Goal: Transaction & Acquisition: Book appointment/travel/reservation

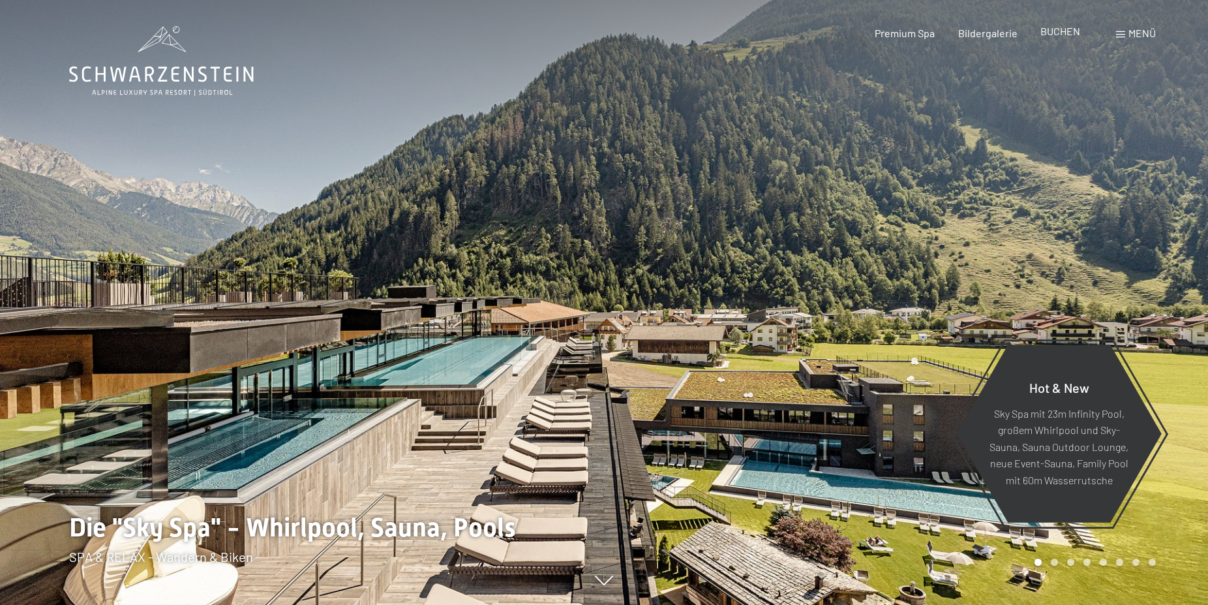
click at [1063, 32] on span "BUCHEN" at bounding box center [1060, 31] width 40 height 12
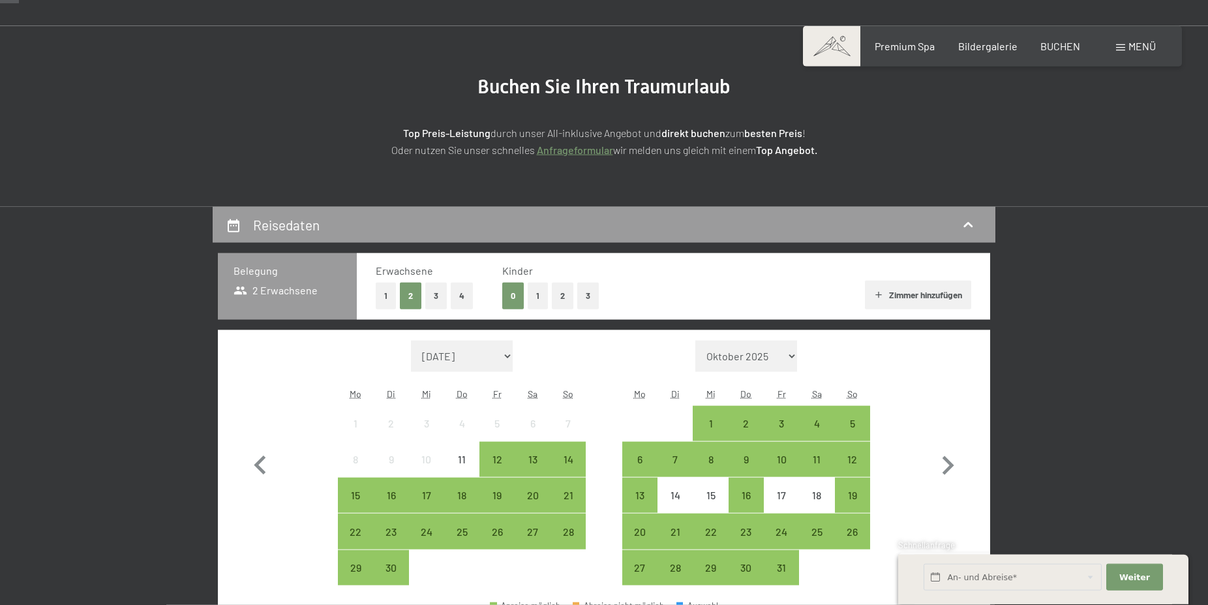
scroll to position [133, 0]
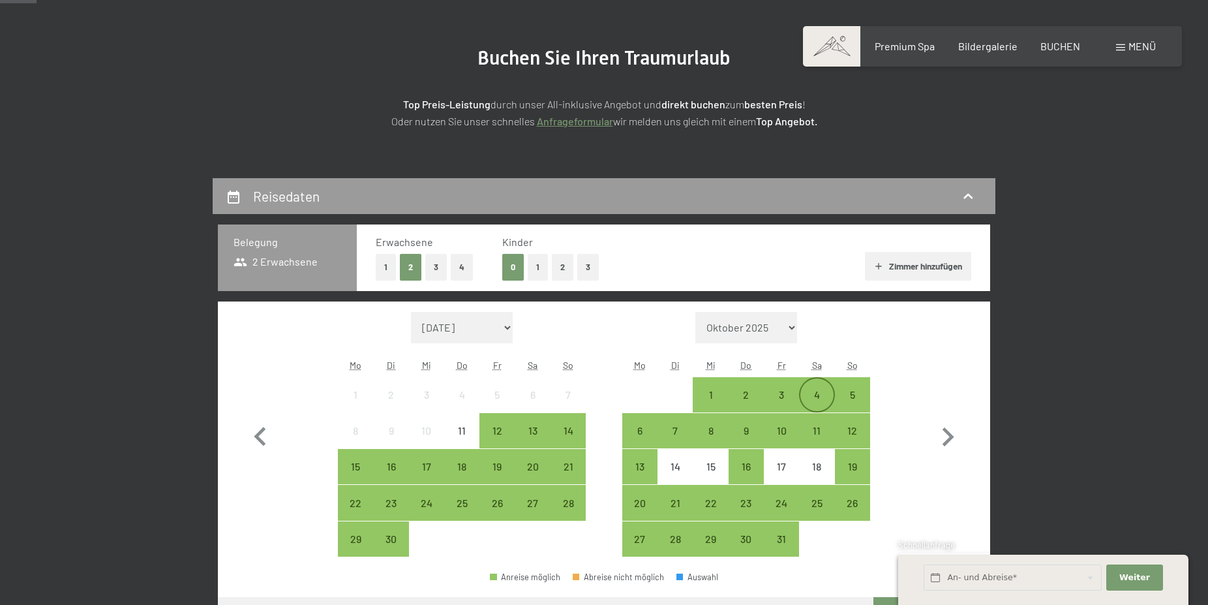
click at [815, 397] on div "4" at bounding box center [816, 405] width 33 height 33
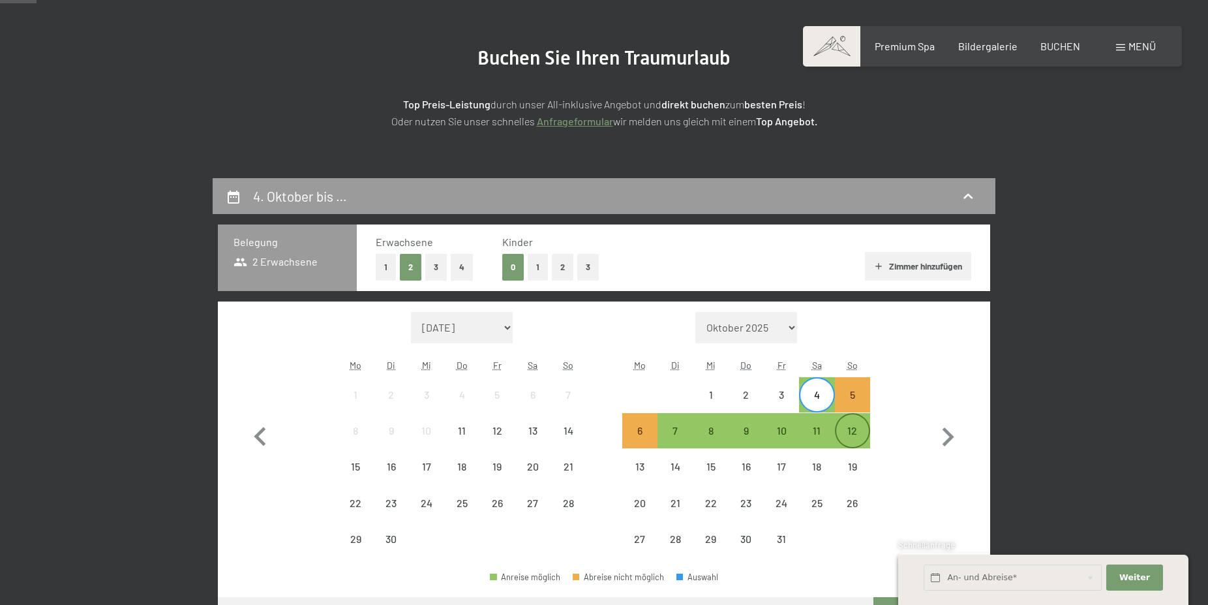
click at [853, 432] on div "12" at bounding box center [852, 441] width 33 height 33
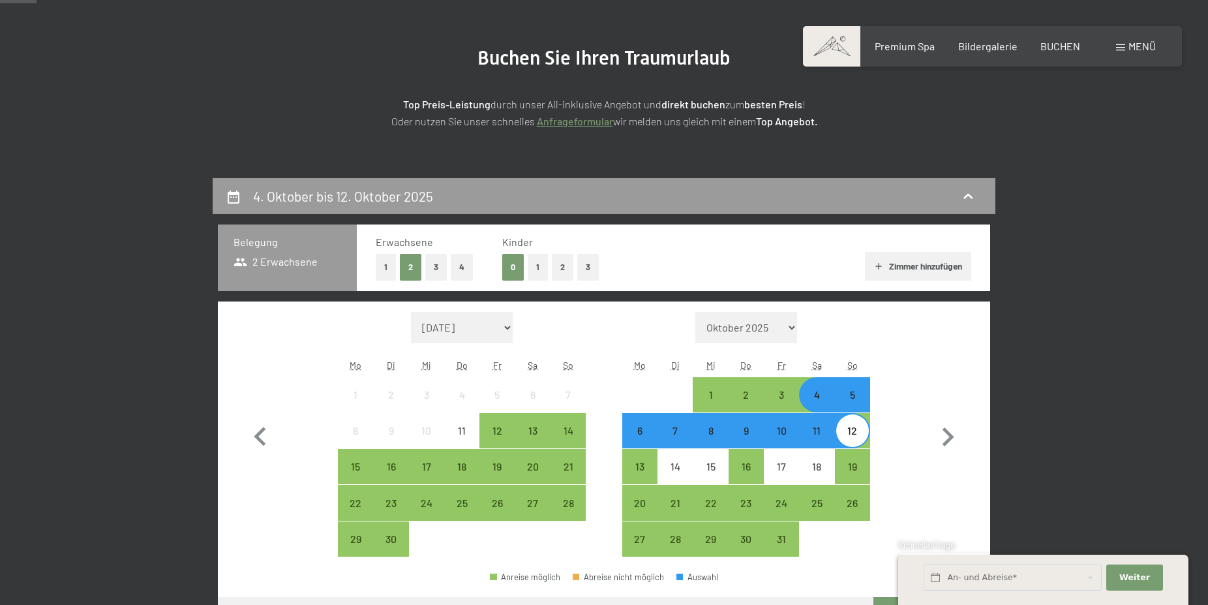
click at [384, 270] on button "1" at bounding box center [386, 267] width 20 height 27
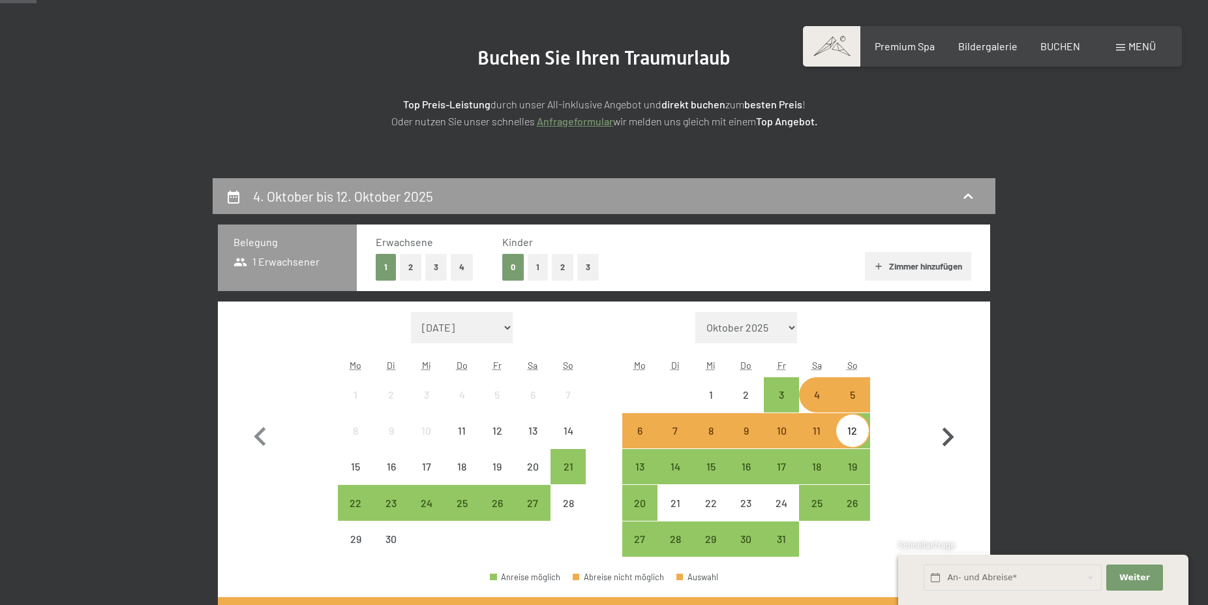
click at [943, 437] on icon "button" at bounding box center [948, 437] width 38 height 38
select select "[DATE]"
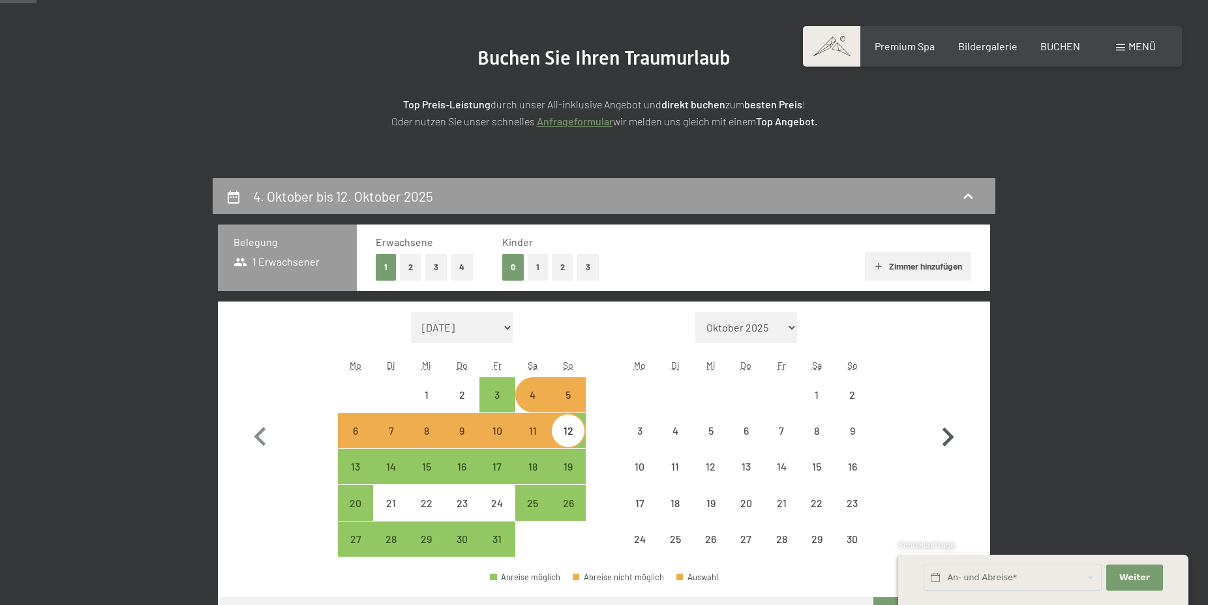
select select "[DATE]"
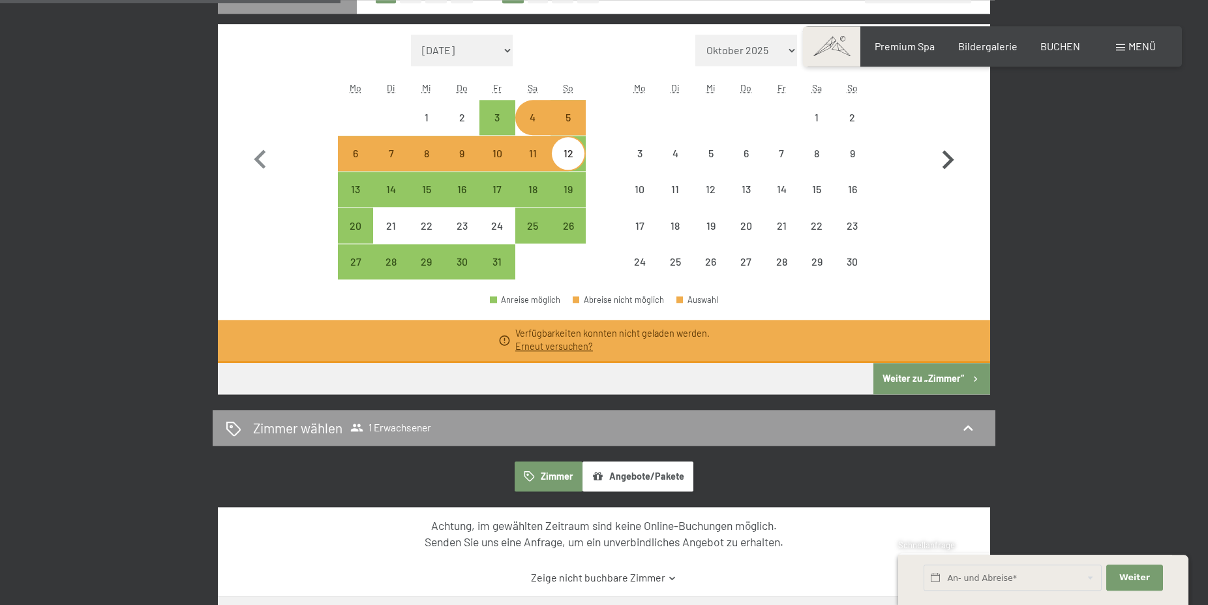
scroll to position [466, 0]
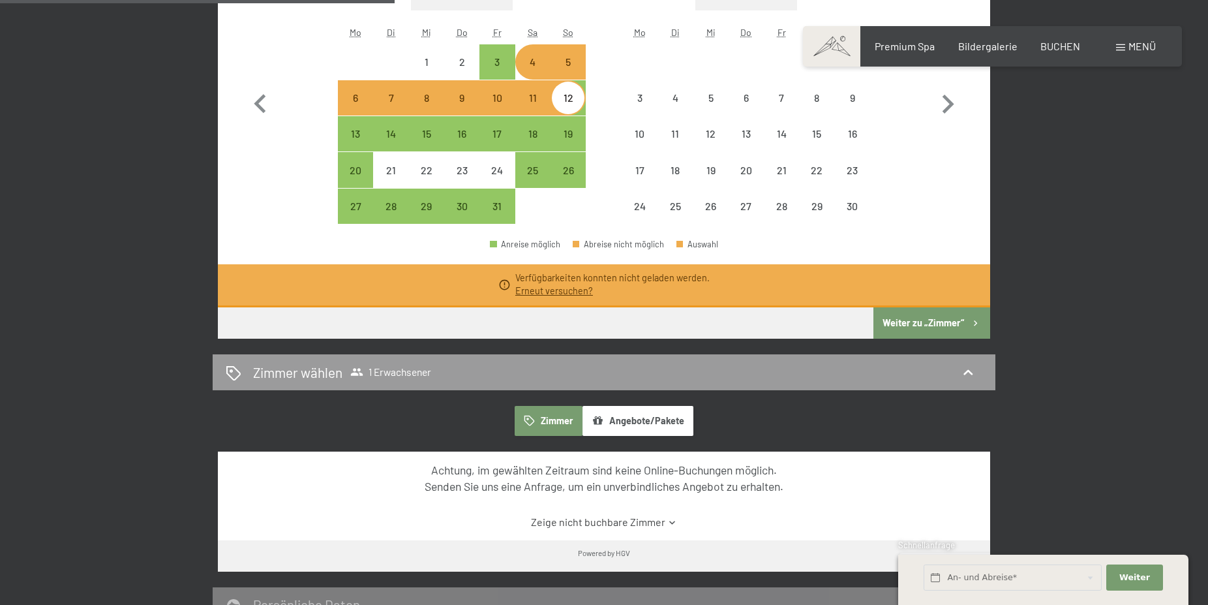
click at [913, 320] on button "Weiter zu „Zimmer“" at bounding box center [931, 322] width 117 height 31
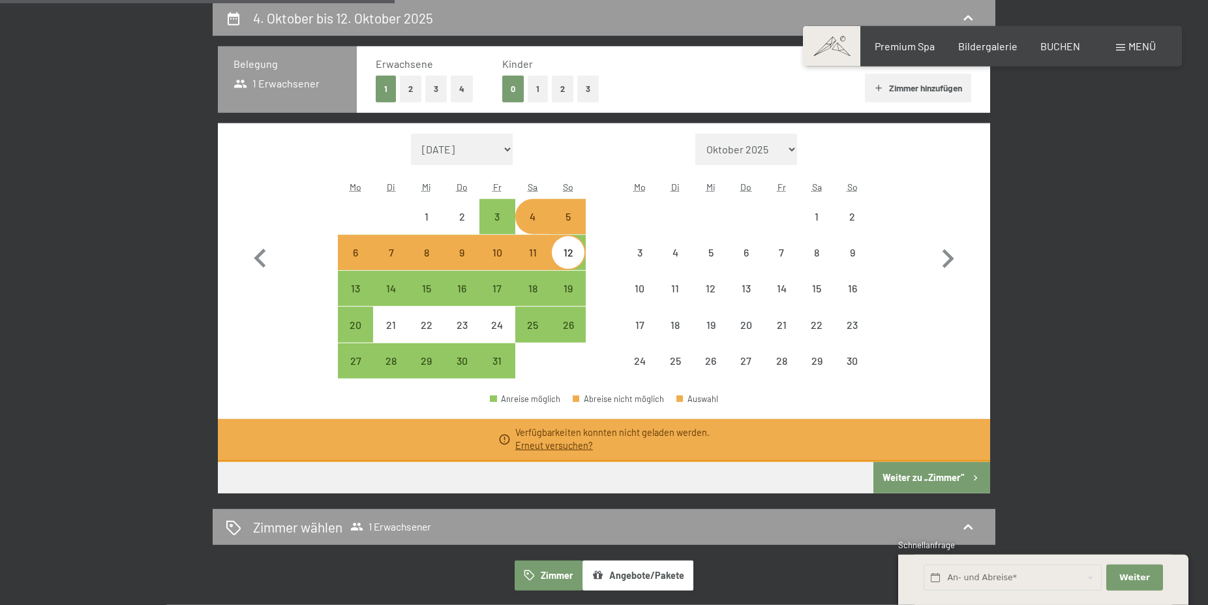
select select "[DATE]"
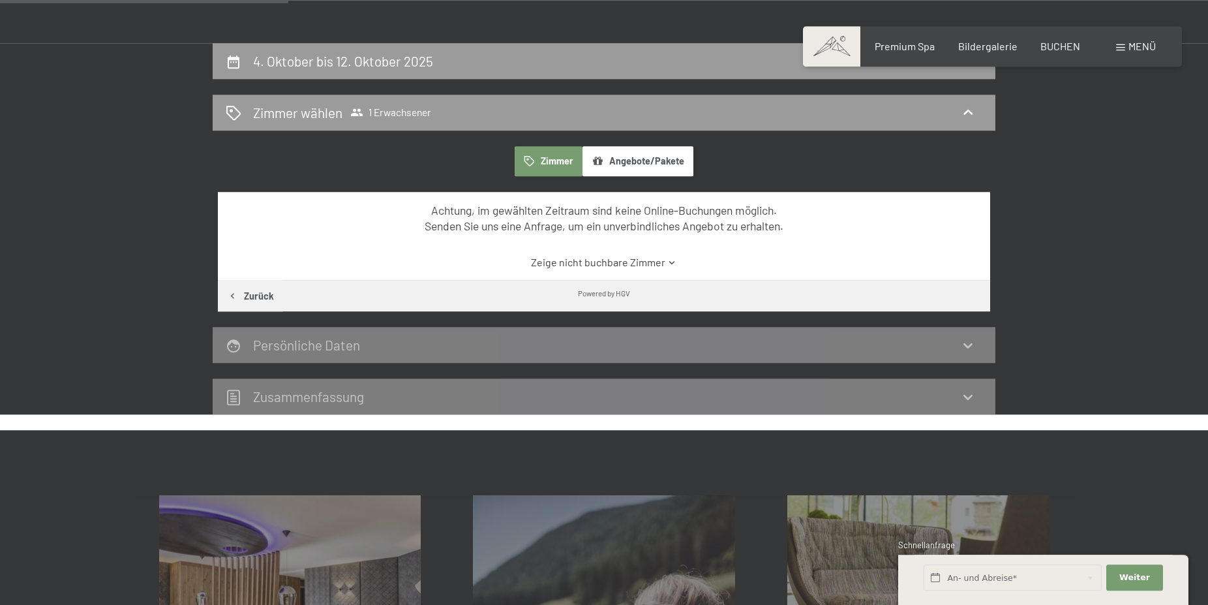
scroll to position [245, 0]
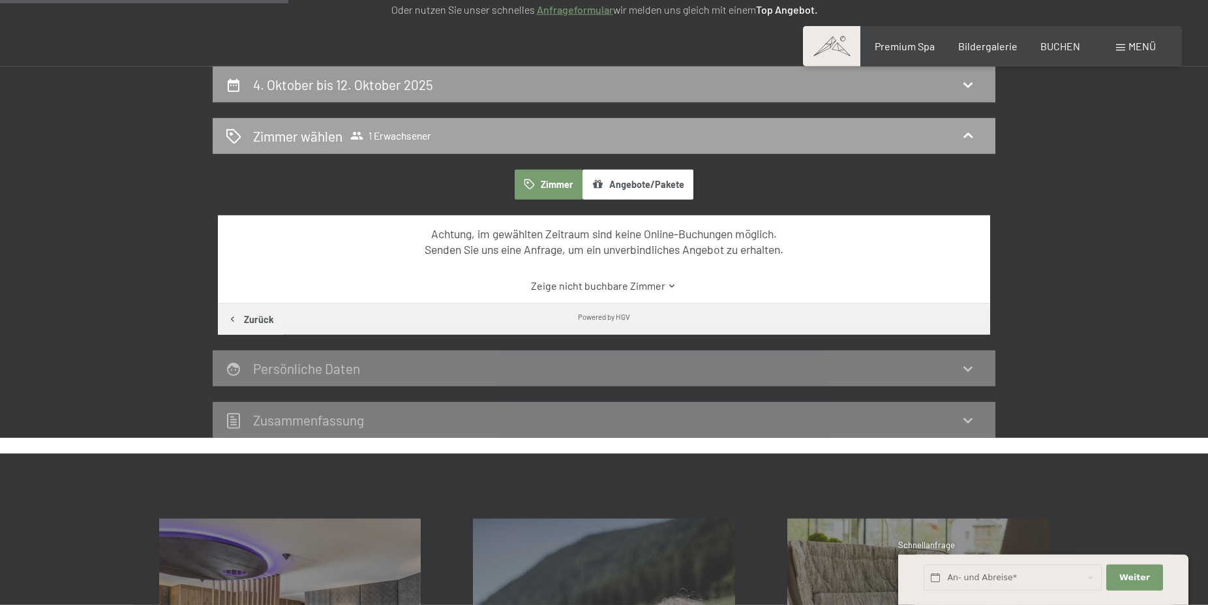
click at [969, 134] on icon at bounding box center [967, 135] width 9 height 5
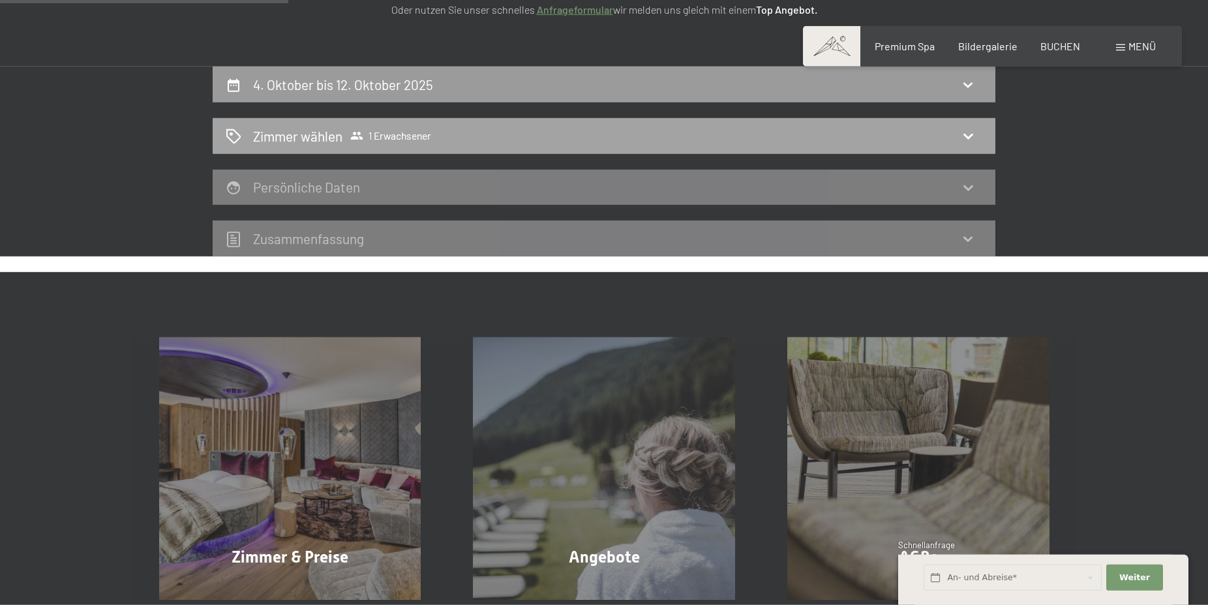
click at [969, 134] on icon at bounding box center [968, 136] width 16 height 16
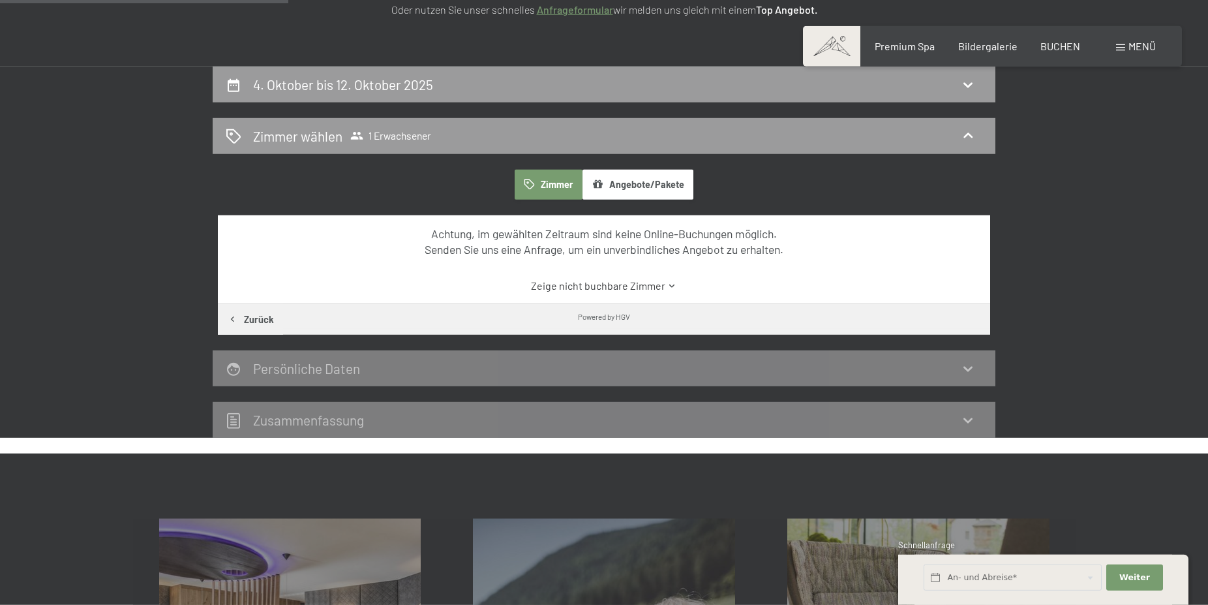
click at [547, 185] on button "Zimmer" at bounding box center [549, 185] width 68 height 30
click at [641, 188] on button "Angebote/Pakete" at bounding box center [637, 185] width 111 height 30
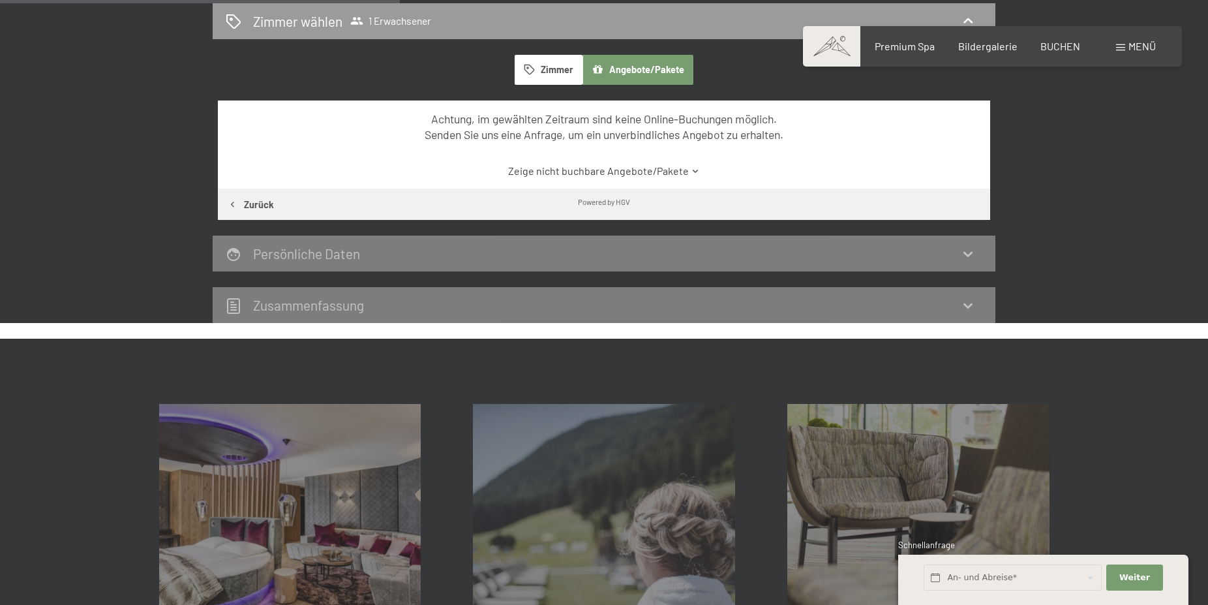
scroll to position [93, 0]
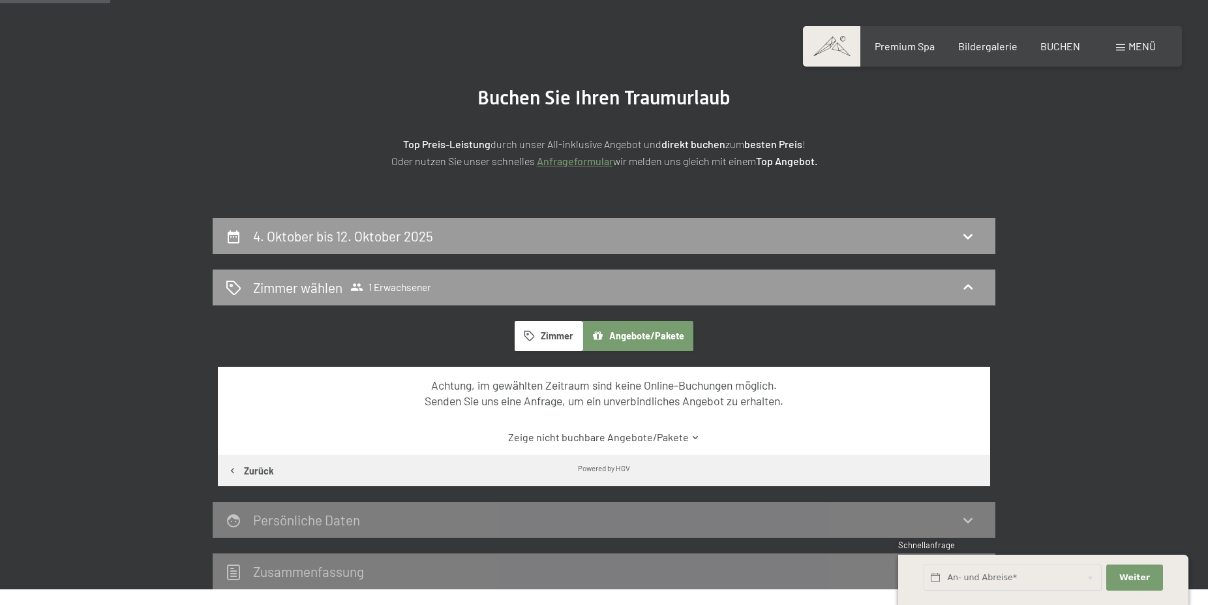
click at [548, 333] on button "Zimmer" at bounding box center [549, 336] width 68 height 30
click at [570, 440] on link "Zeige nicht buchbare Zimmer" at bounding box center [604, 437] width 726 height 14
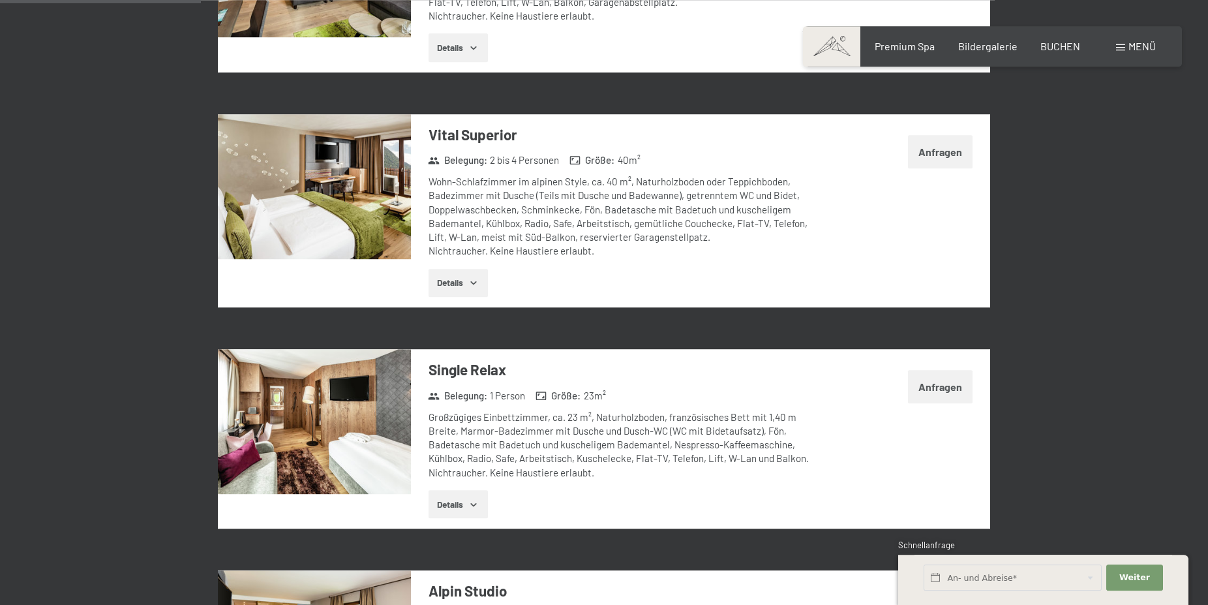
scroll to position [692, 0]
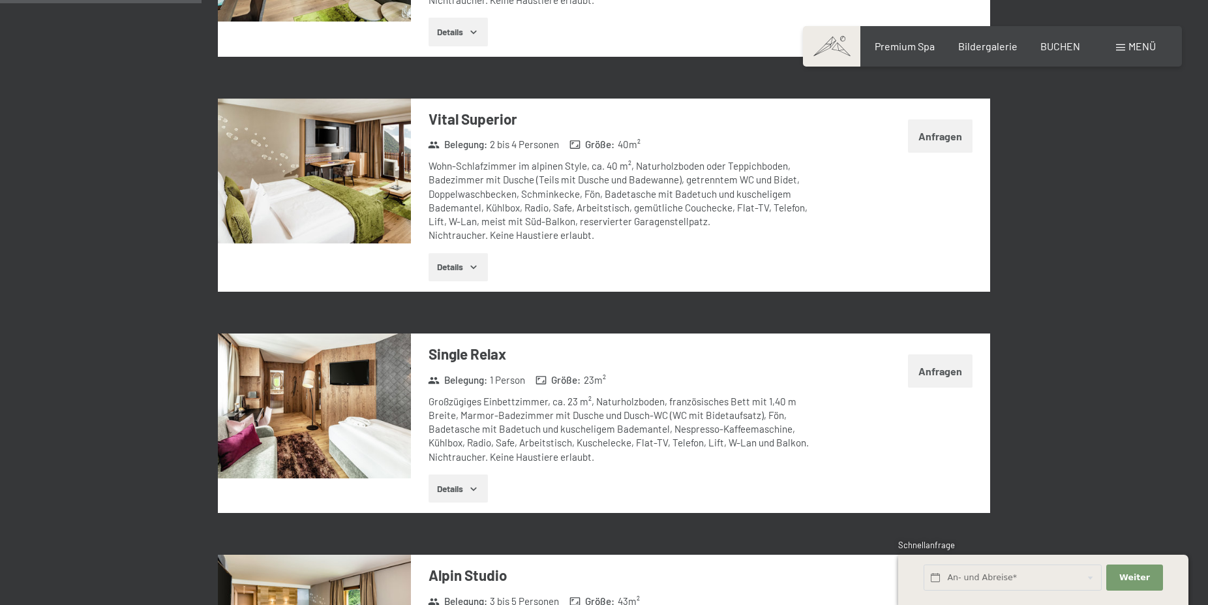
click at [470, 485] on button "Details" at bounding box center [458, 488] width 59 height 29
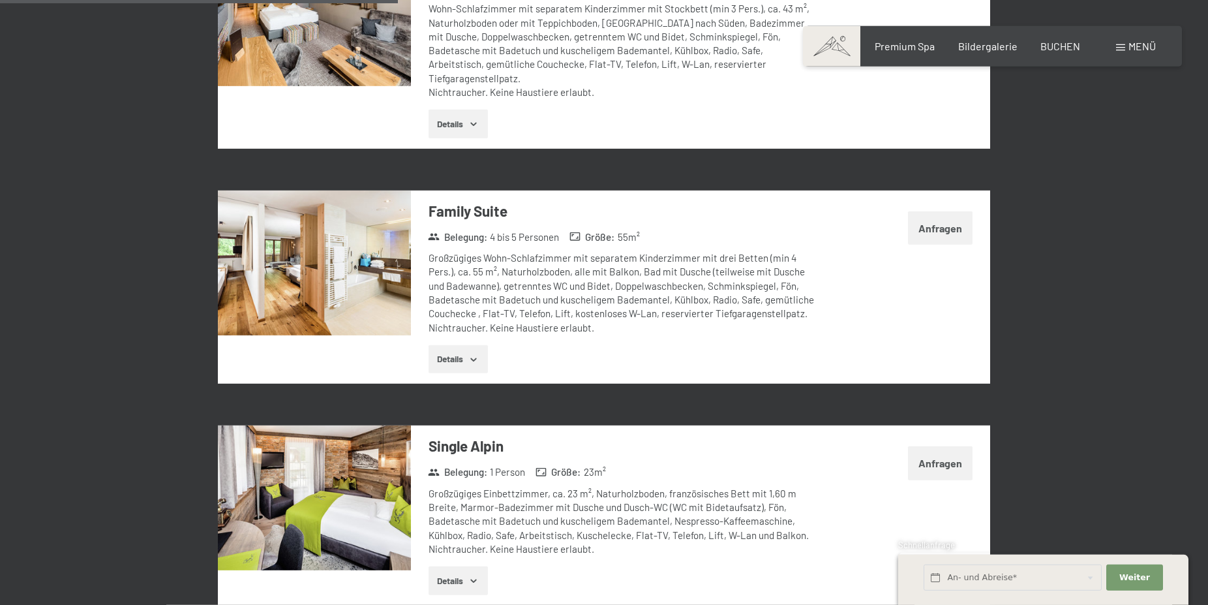
scroll to position [1424, 0]
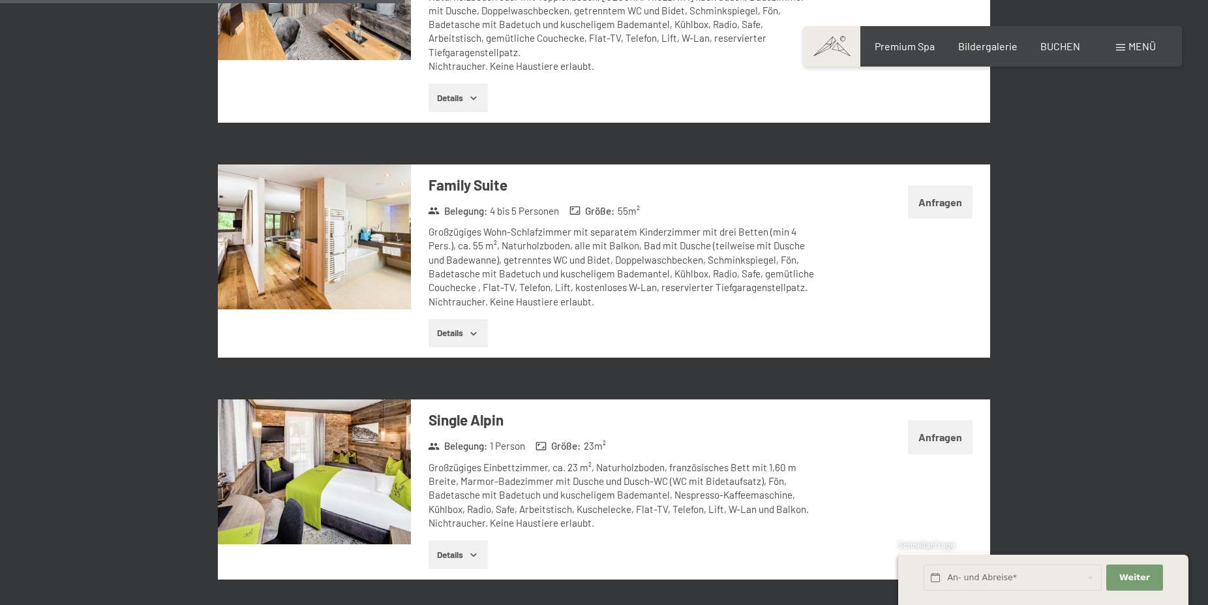
click at [477, 549] on icon "button" at bounding box center [473, 554] width 10 height 10
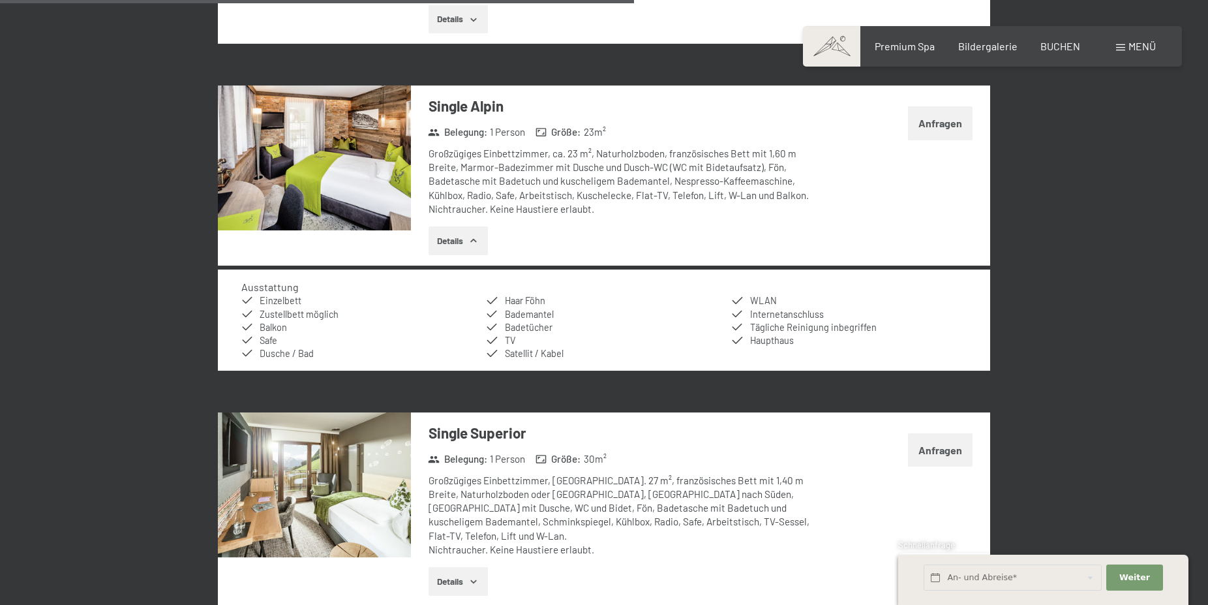
scroll to position [1631, 0]
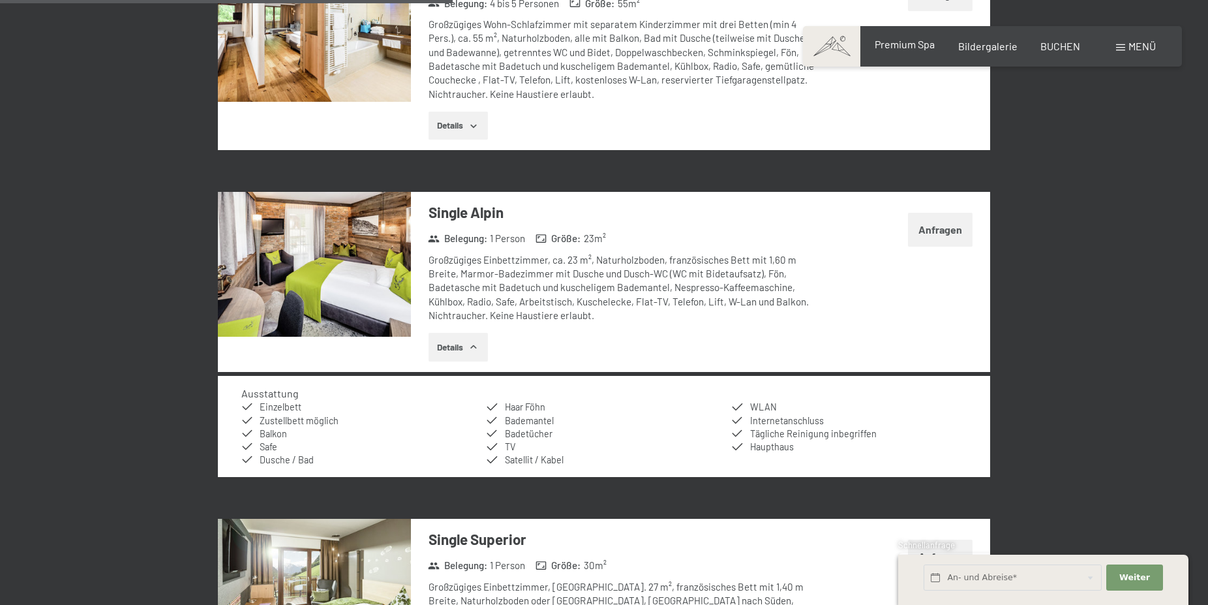
click at [881, 45] on span "Premium Spa" at bounding box center [905, 44] width 60 height 12
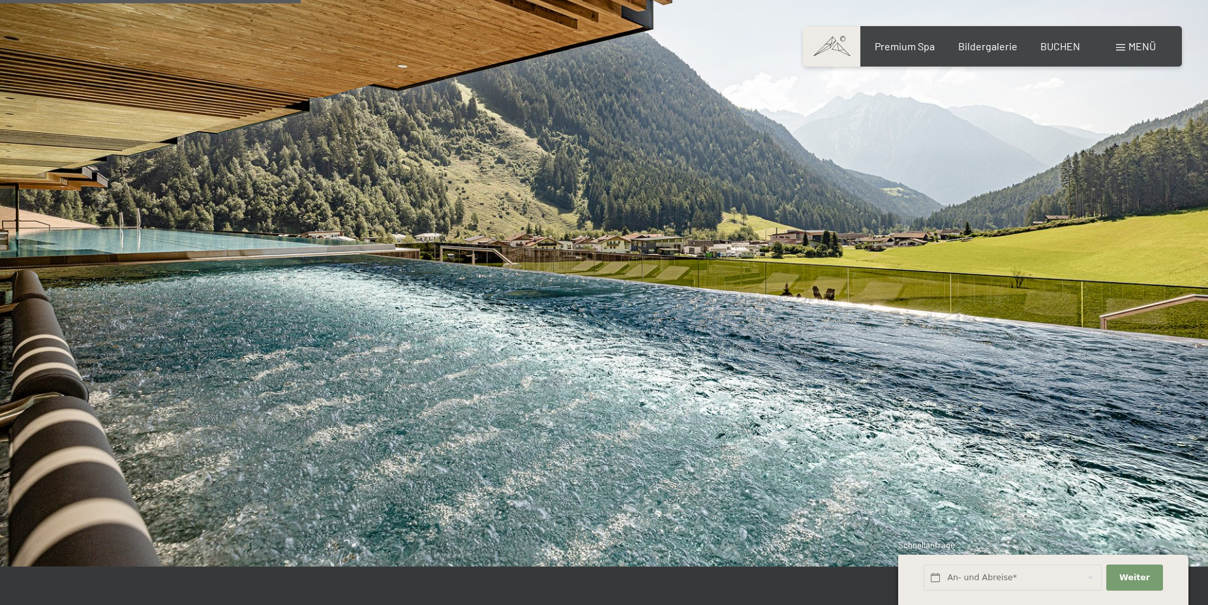
scroll to position [2395, 0]
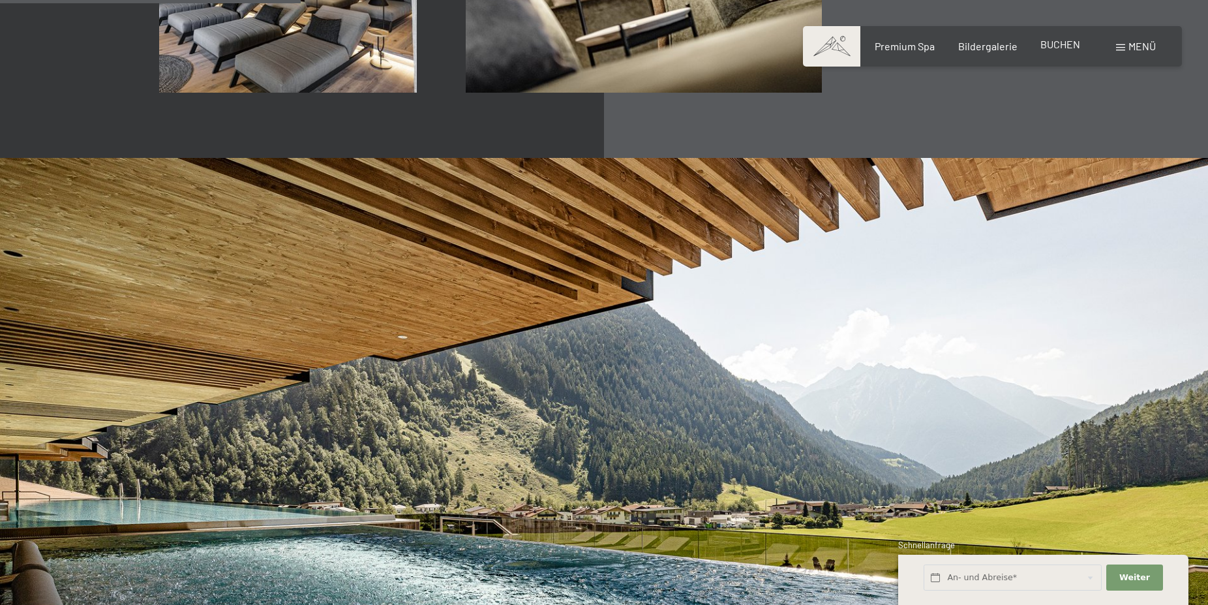
click at [1053, 40] on span "BUCHEN" at bounding box center [1060, 44] width 40 height 12
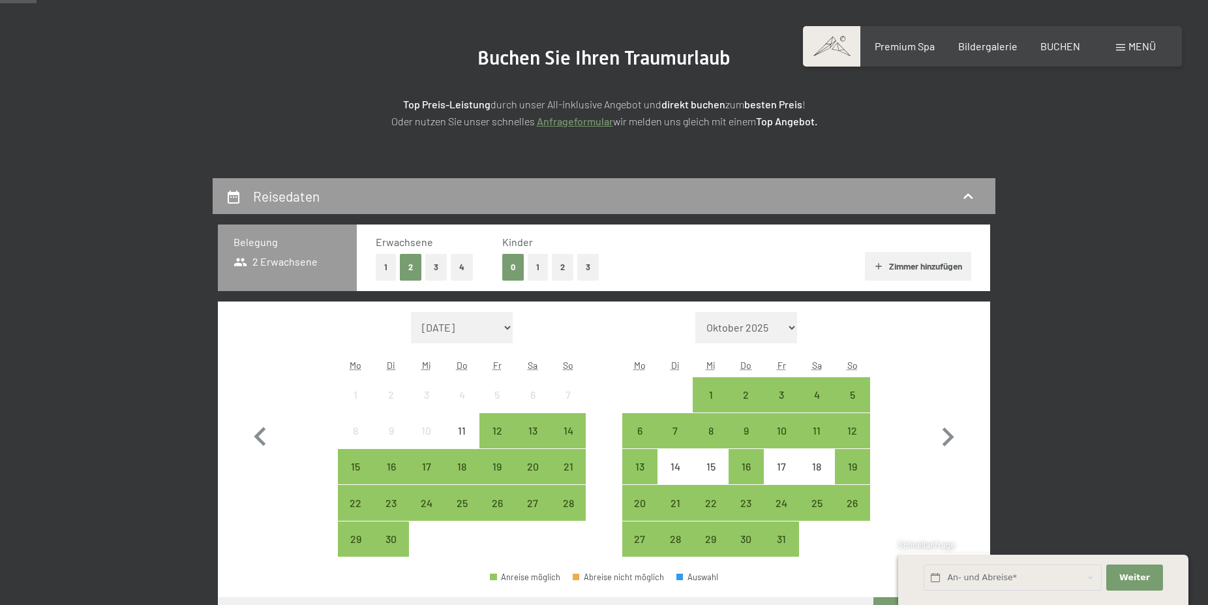
scroll to position [133, 0]
click at [856, 393] on div "5" at bounding box center [852, 405] width 33 height 33
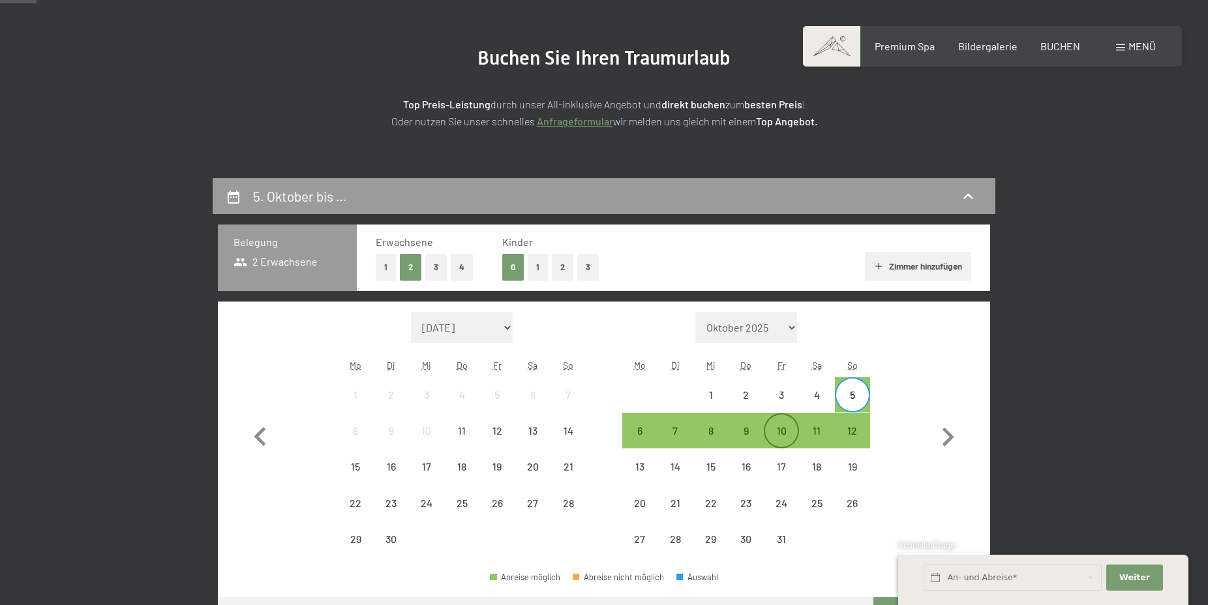
click at [771, 436] on div "10" at bounding box center [781, 441] width 33 height 33
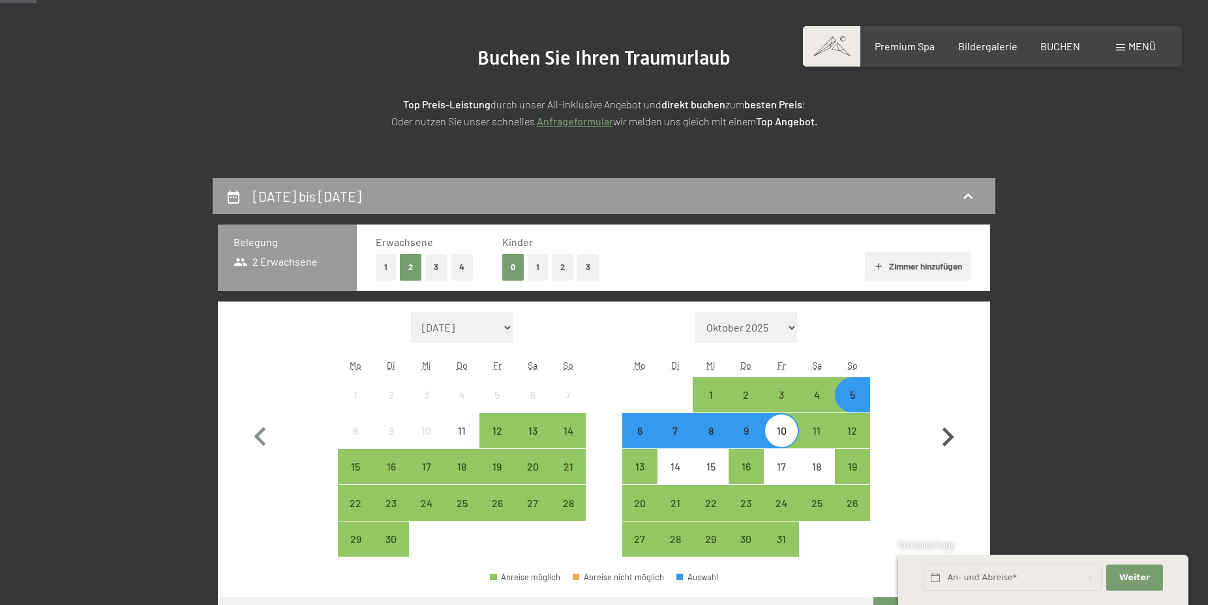
click at [948, 435] on icon "button" at bounding box center [949, 436] width 12 height 19
select select "[DATE]"
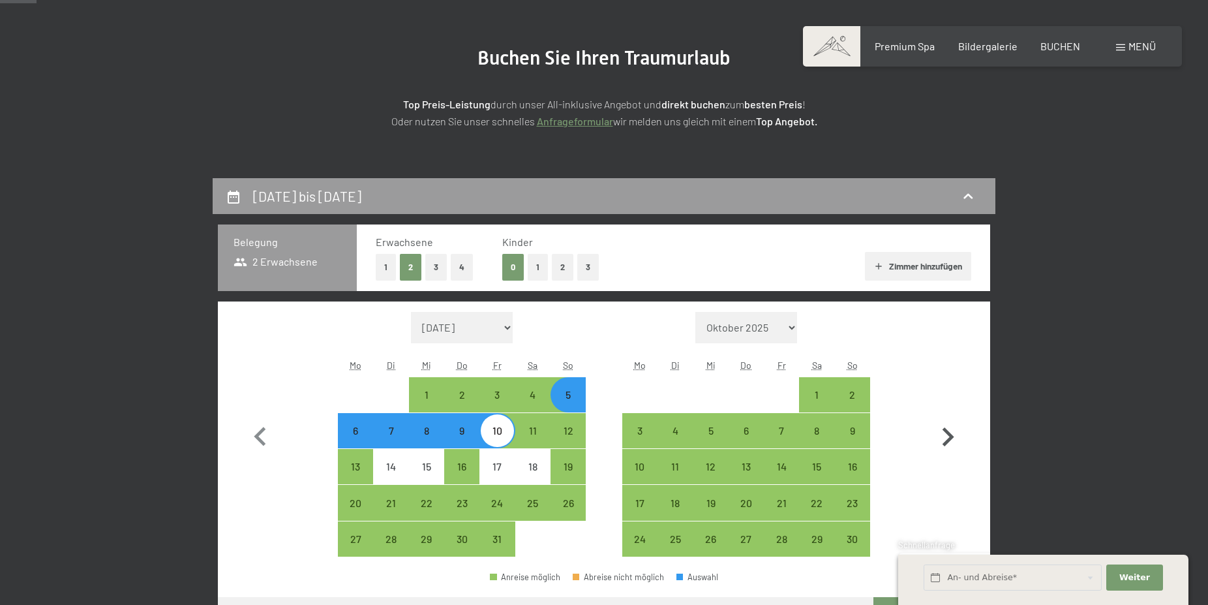
click at [948, 435] on icon "button" at bounding box center [949, 436] width 12 height 19
select select "[DATE]"
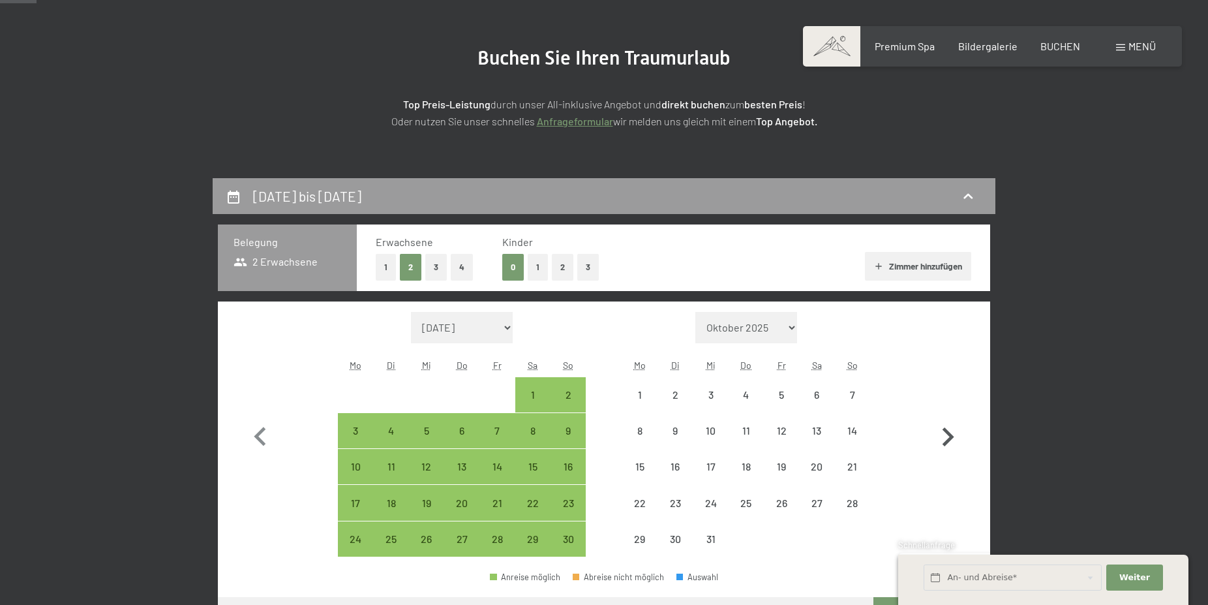
select select "[DATE]"
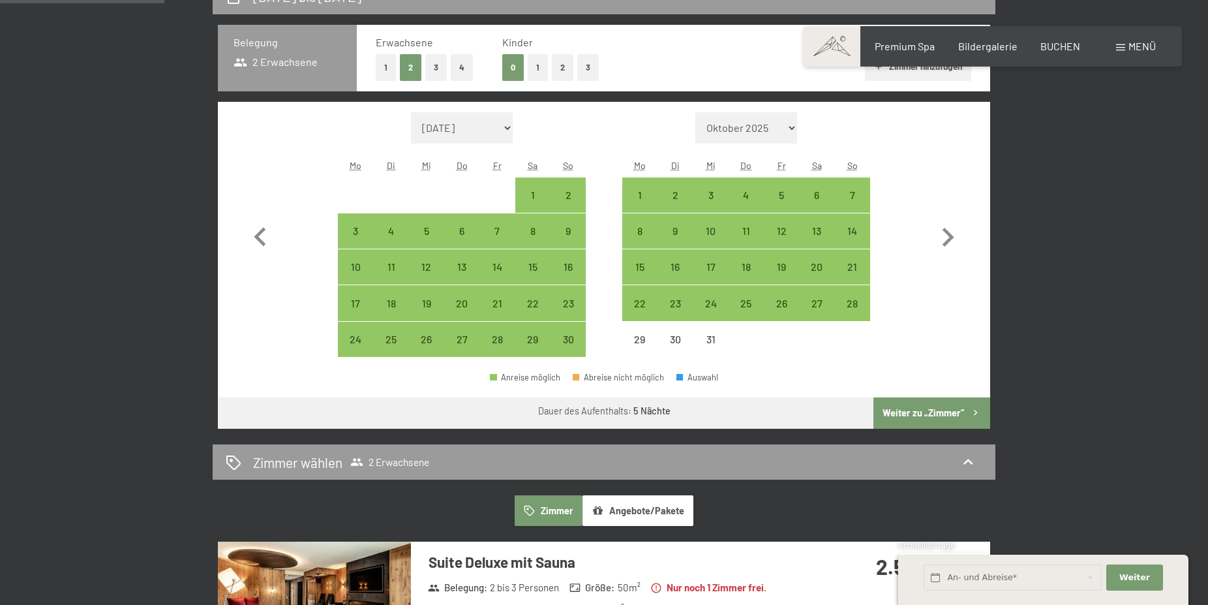
click at [943, 407] on button "Weiter zu „Zimmer“" at bounding box center [931, 412] width 117 height 31
select select "[DATE]"
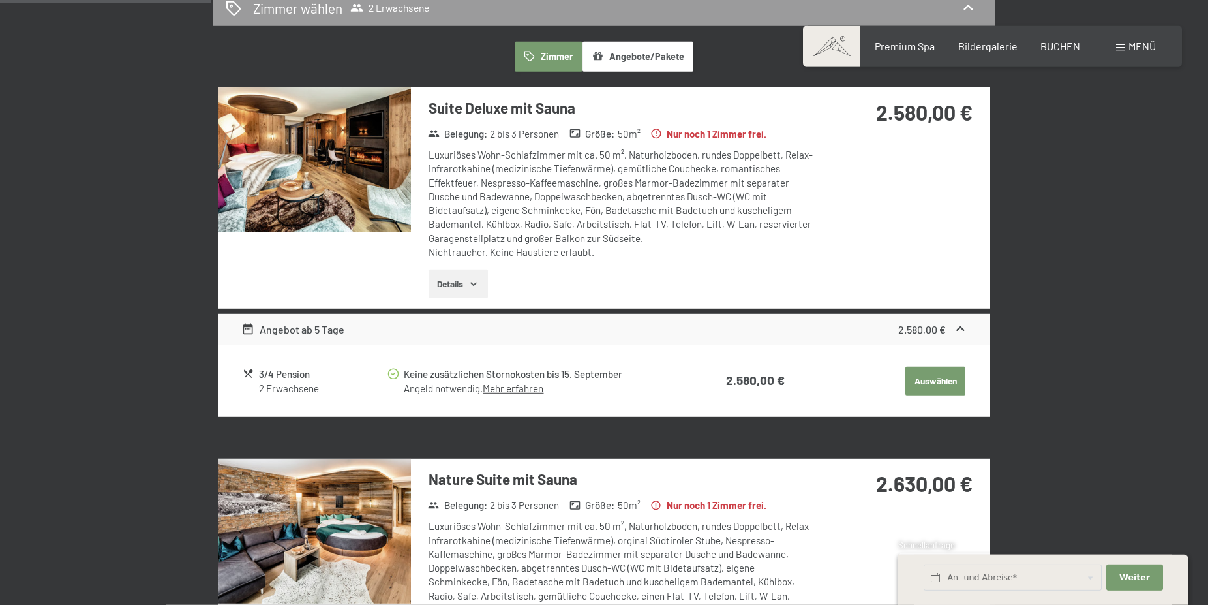
scroll to position [378, 0]
